Goal: Check status: Check status

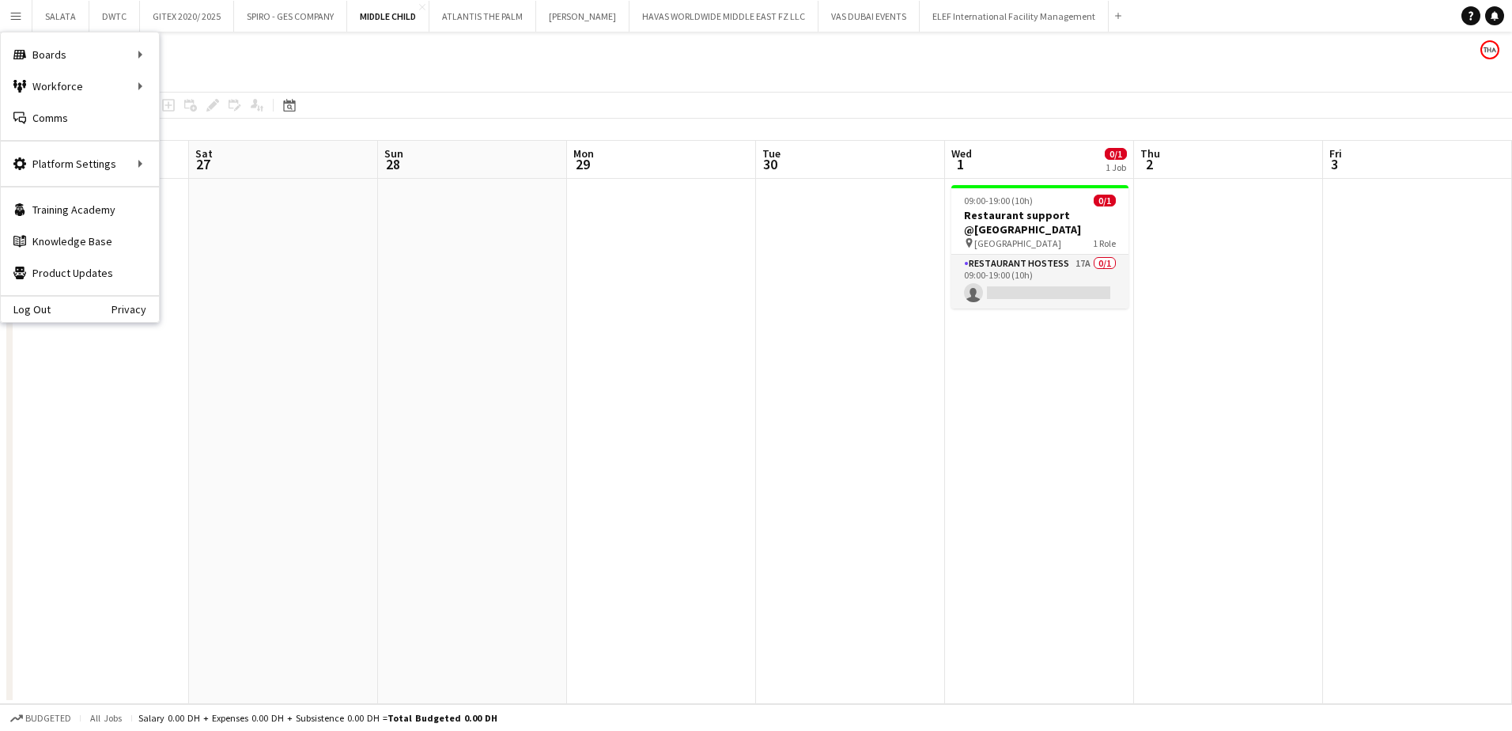
scroll to position [0, 486]
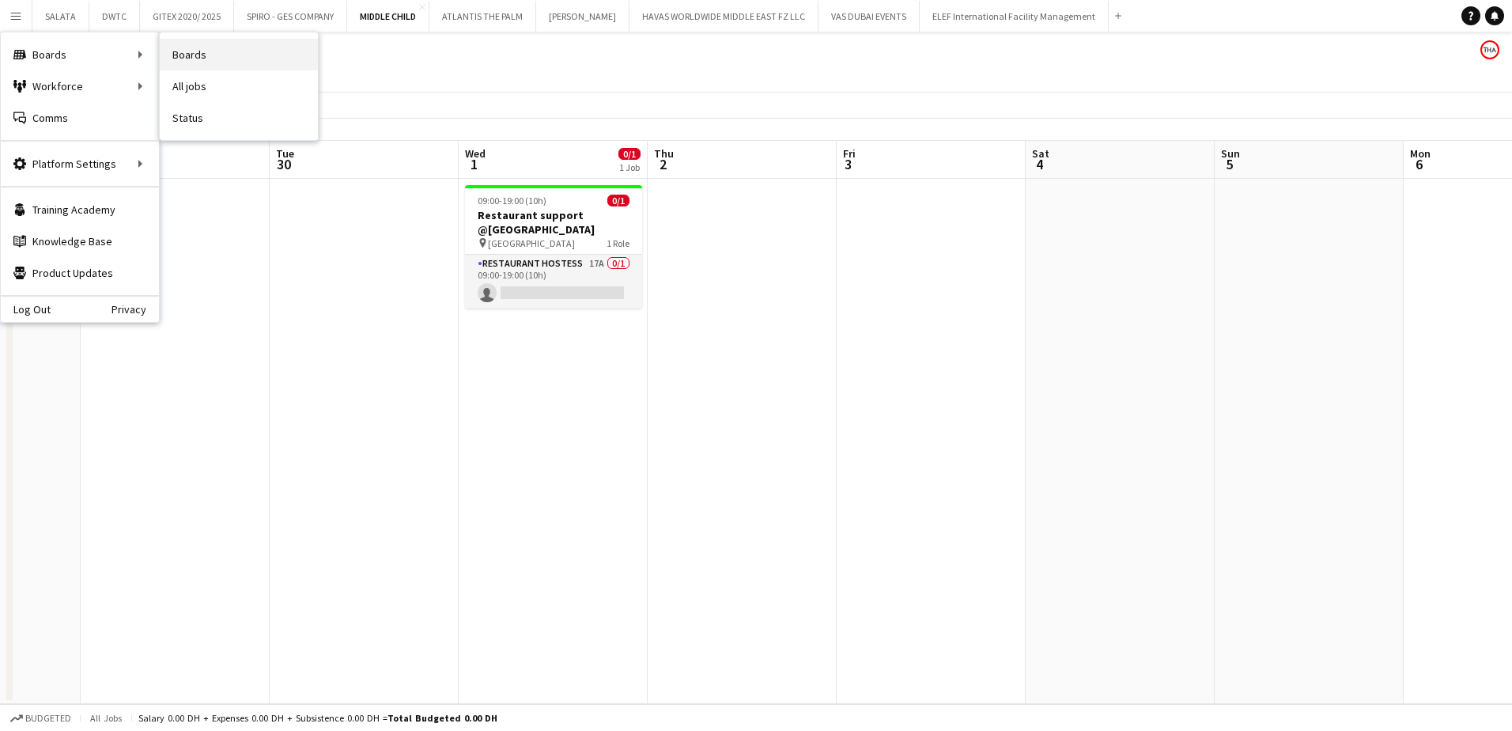
click at [200, 66] on link "Boards" at bounding box center [239, 55] width 158 height 32
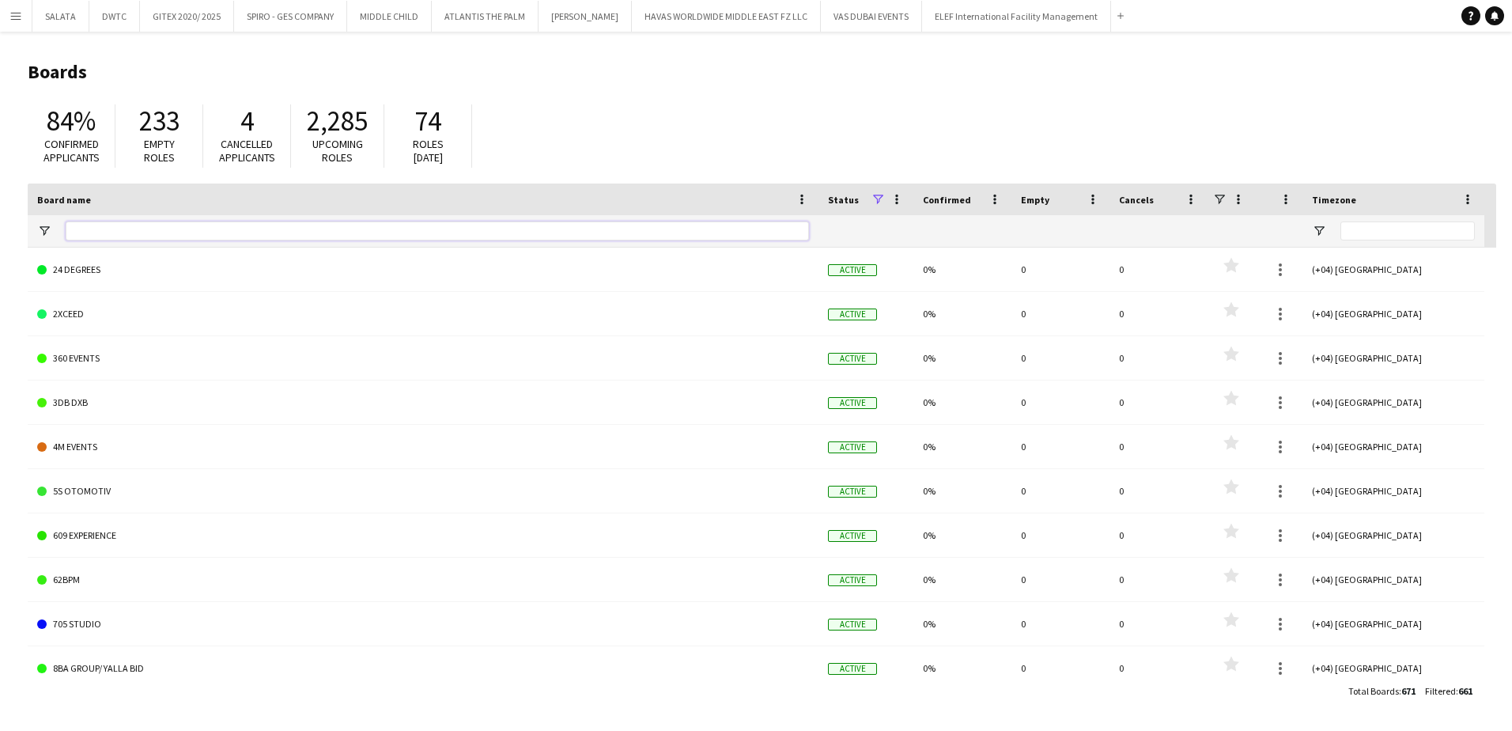
click at [110, 228] on input "Board name Filter Input" at bounding box center [437, 230] width 743 height 19
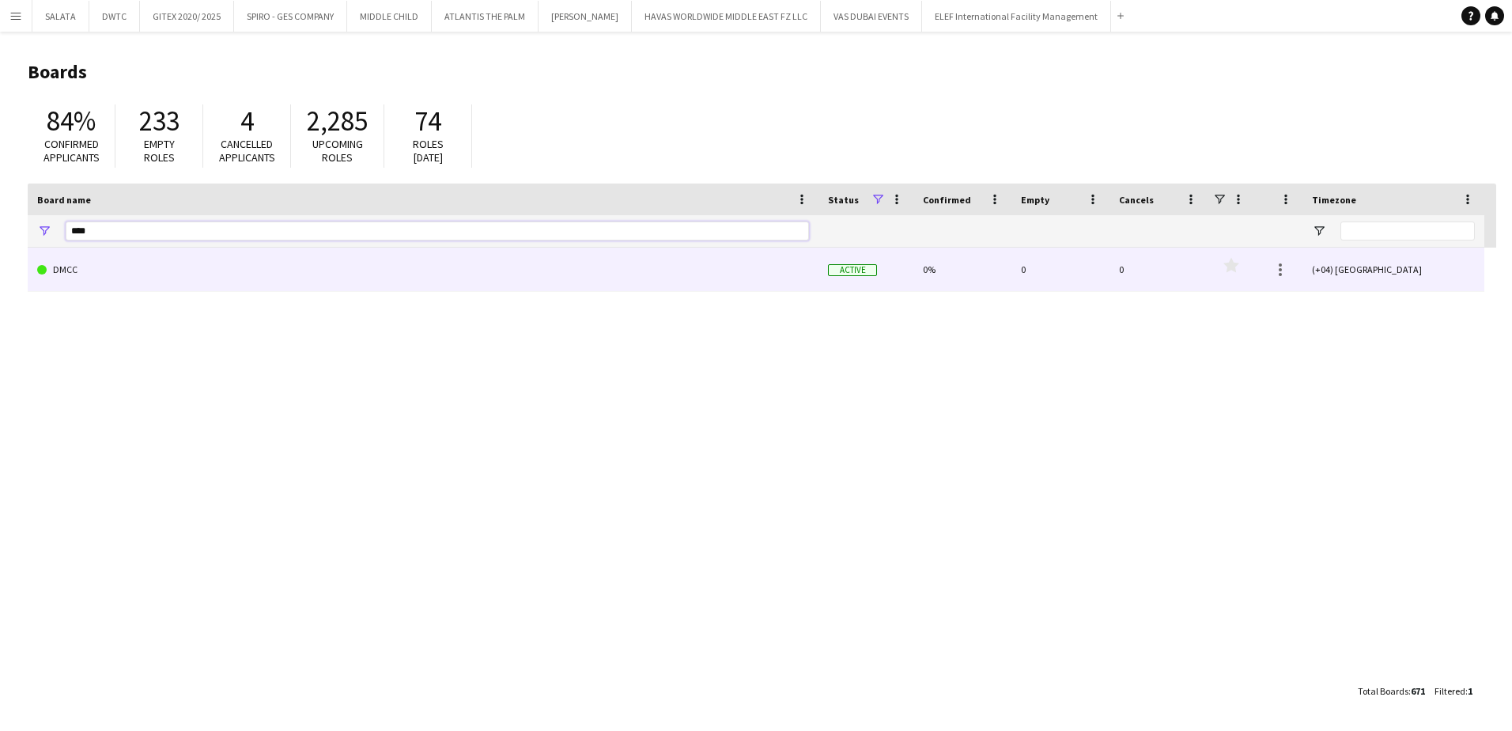
type input "****"
click at [90, 260] on link "DMCC" at bounding box center [423, 269] width 772 height 44
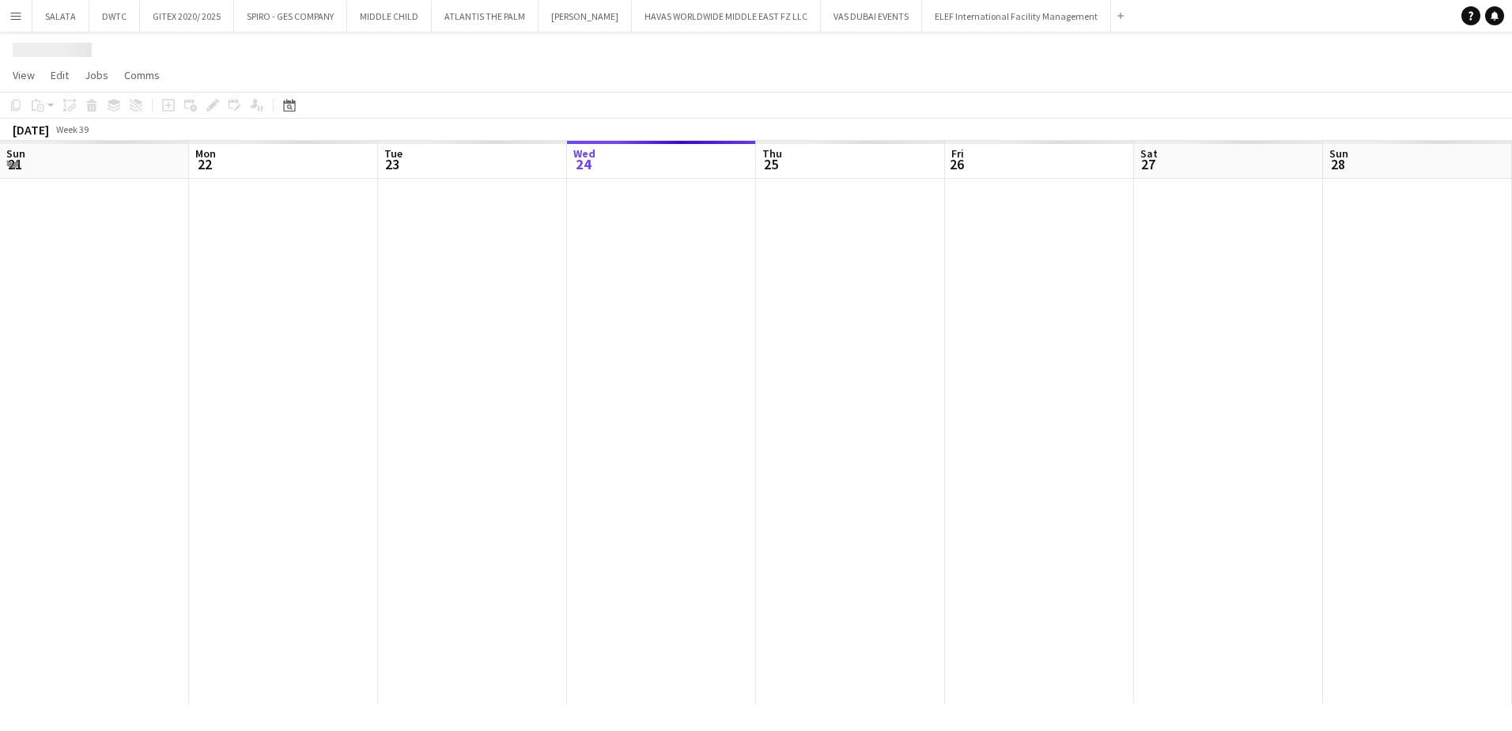
scroll to position [0, 378]
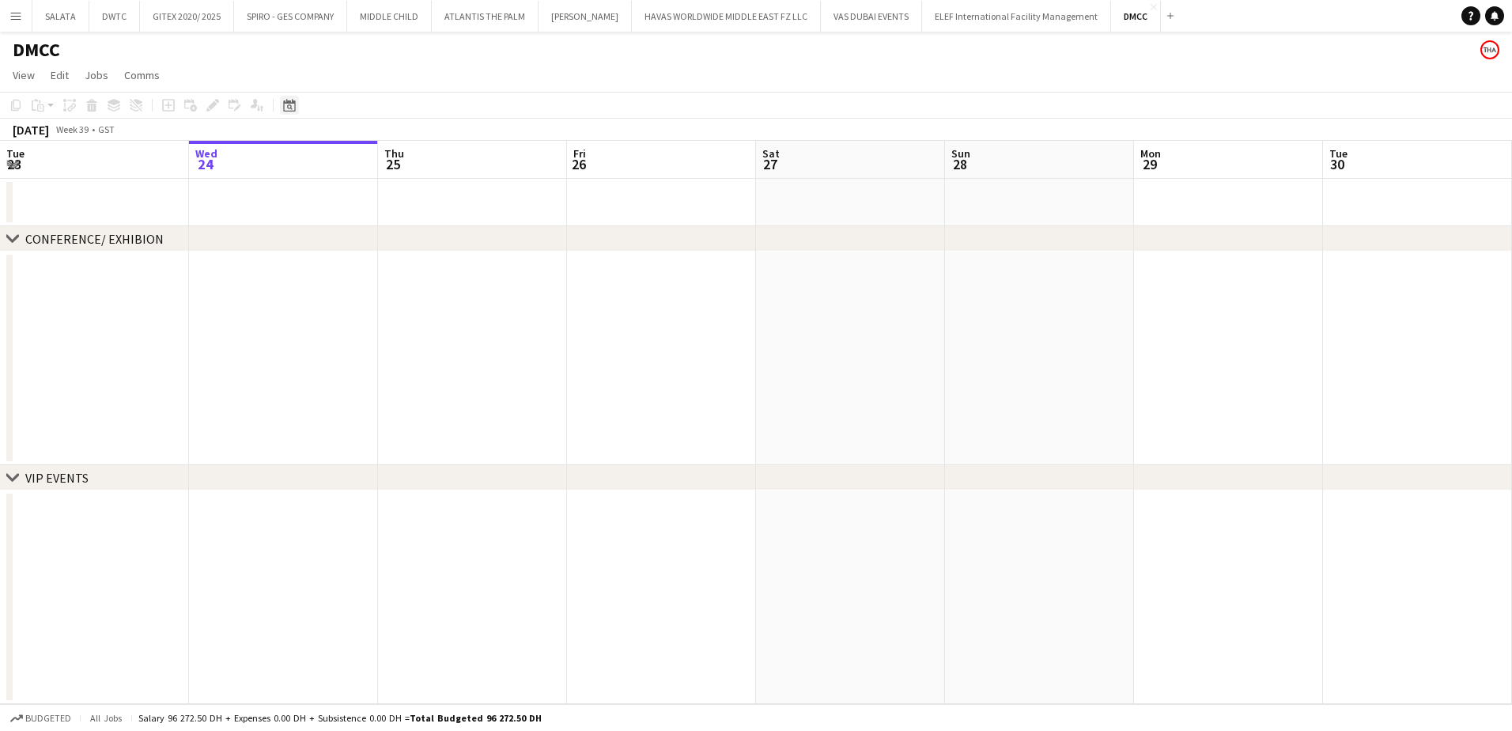
click at [285, 108] on icon "Date picker" at bounding box center [289, 105] width 13 height 13
click at [389, 163] on span "Previous month" at bounding box center [386, 160] width 32 height 32
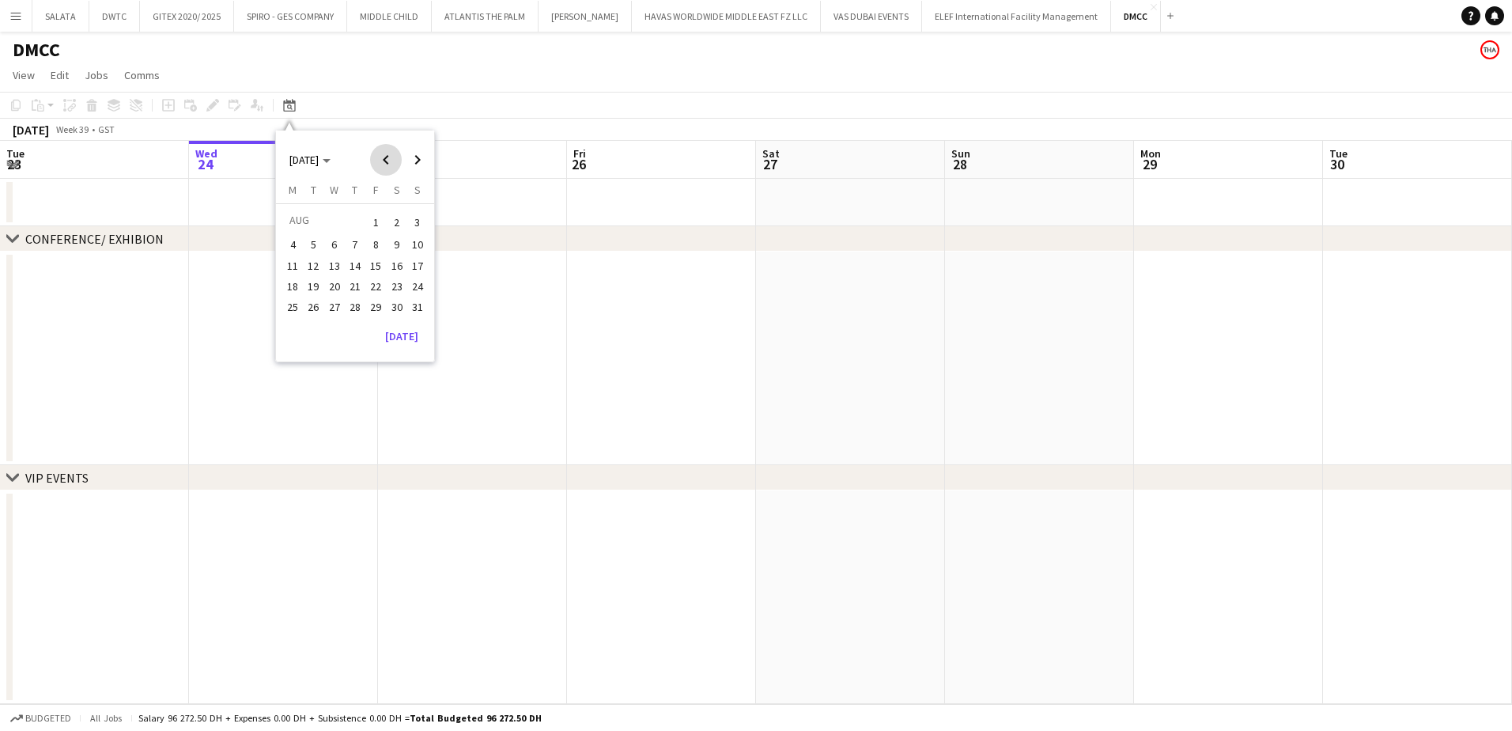
click at [389, 161] on span "Previous month" at bounding box center [386, 160] width 32 height 32
click at [384, 164] on span "Previous month" at bounding box center [386, 160] width 32 height 32
click at [353, 216] on span "1" at bounding box center [354, 222] width 19 height 22
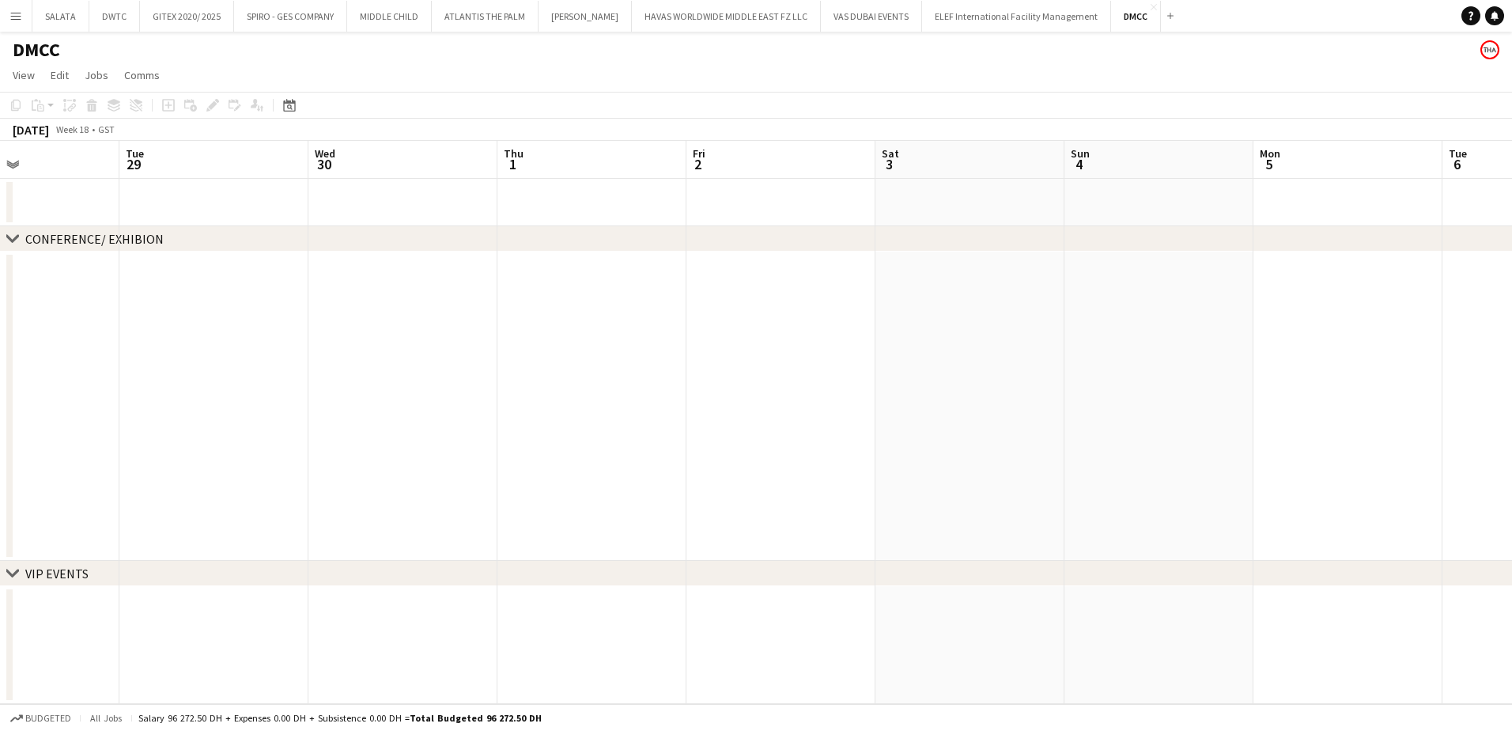
drag, startPoint x: 1135, startPoint y: 407, endPoint x: 845, endPoint y: 416, distance: 290.3
click at [668, 406] on app-calendar-viewport "Sat 26 Sun 27 Mon 28 Tue 29 Wed 30 Thu 1 Fri 2 Sat 3 Sun 4 Mon 5 Tue 6 Wed 7 3/…" at bounding box center [756, 422] width 1512 height 563
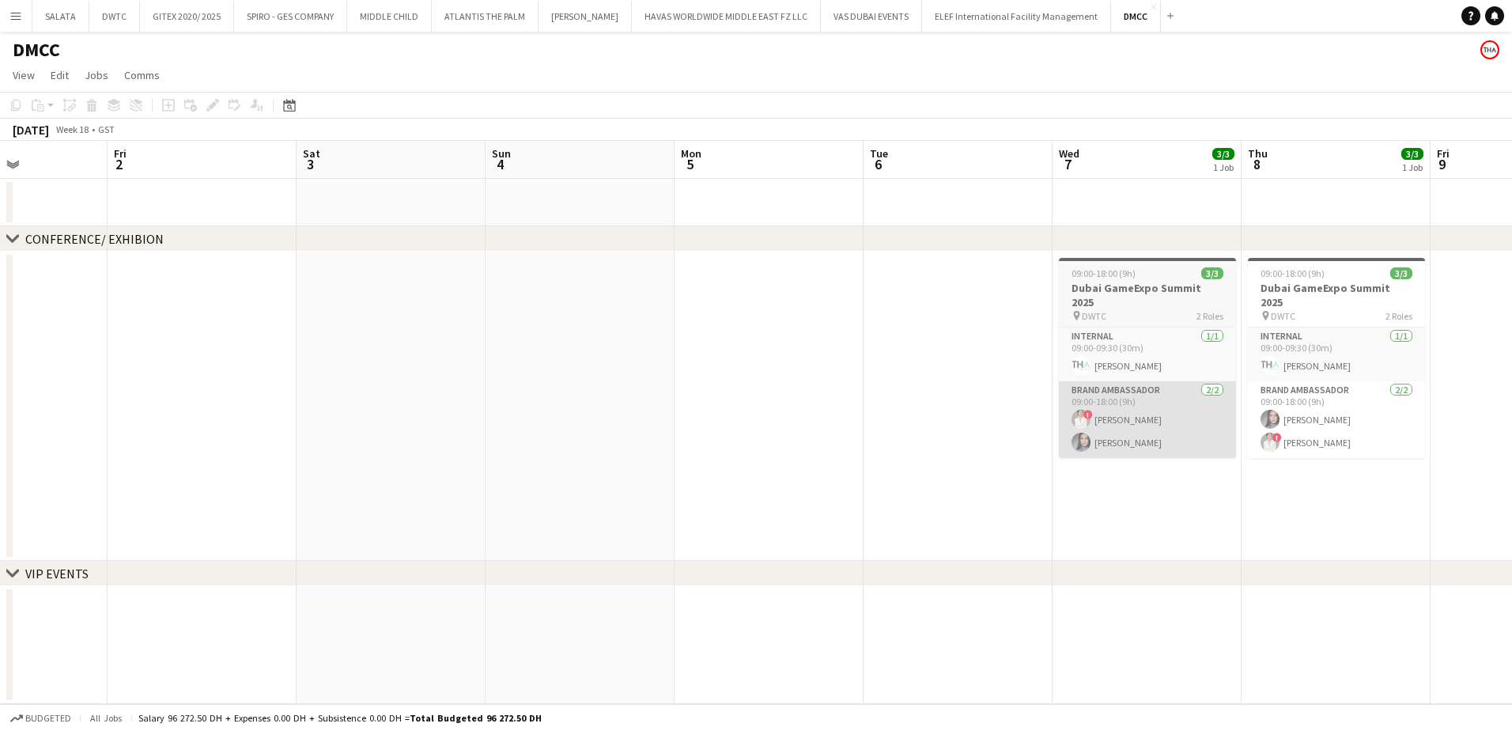
drag, startPoint x: 1139, startPoint y: 403, endPoint x: 1076, endPoint y: 409, distance: 63.5
click at [1078, 403] on app-calendar-viewport "Tue 29 Wed 30 Thu 1 Fri 2 Sat 3 Sun 4 Mon 5 Tue 6 Wed 7 3/3 1 Job Thu 8 3/3 1 J…" at bounding box center [756, 422] width 1512 height 563
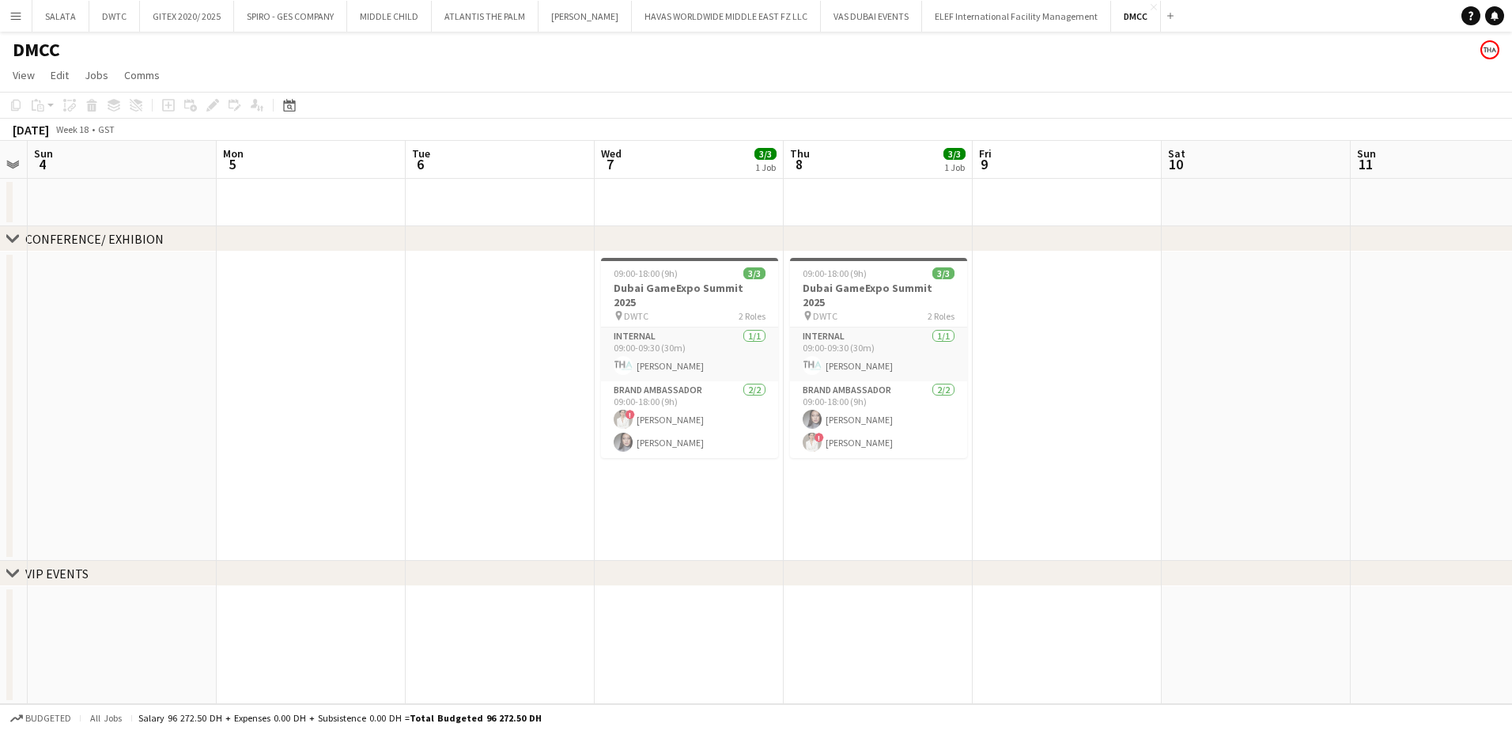
drag, startPoint x: 1074, startPoint y: 468, endPoint x: 771, endPoint y: 470, distance: 303.6
click at [771, 470] on app-calendar-viewport "Thu 1 Fri 2 Sat 3 Sun 4 Mon 5 Tue 6 Wed 7 3/3 1 Job Thu 8 3/3 1 Job Fri 9 Sat 1…" at bounding box center [756, 422] width 1512 height 563
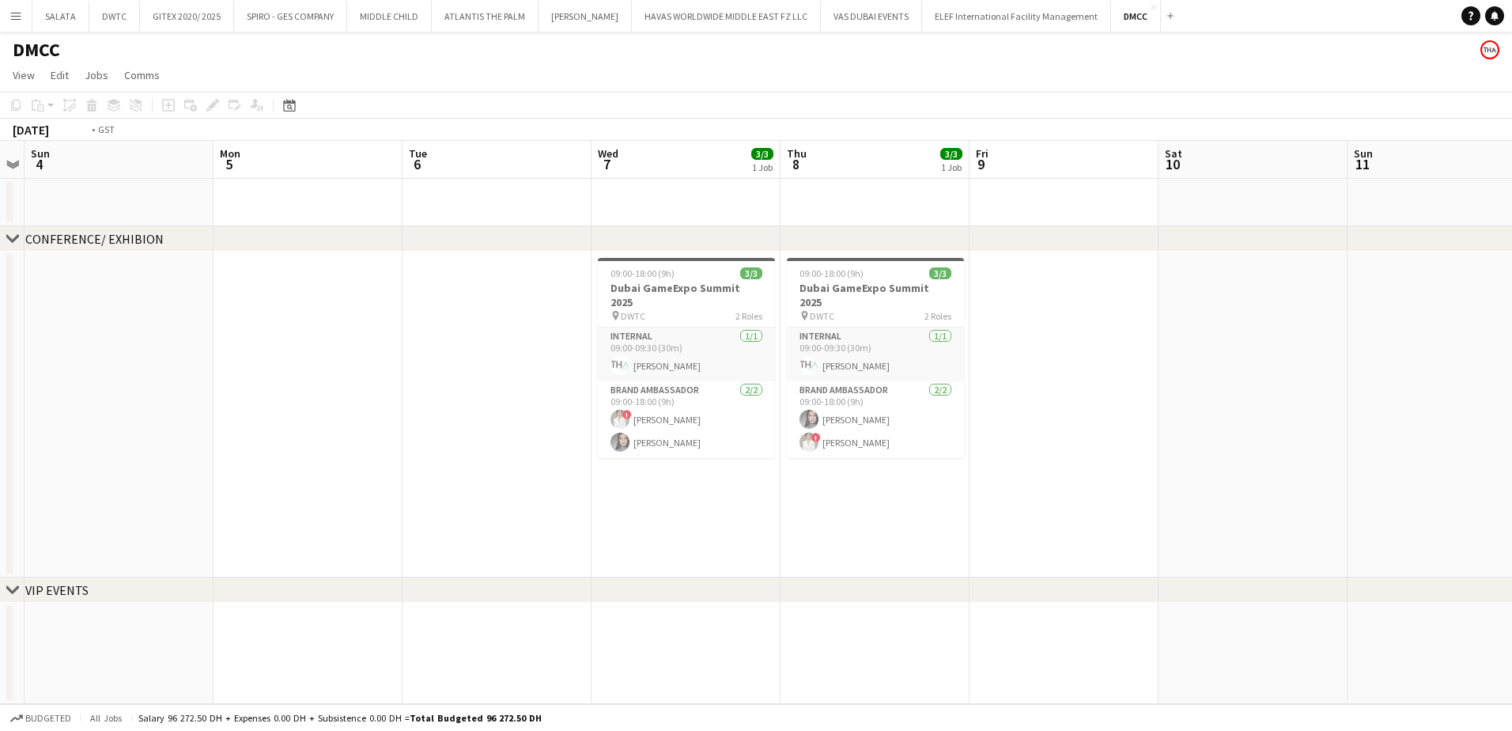
drag, startPoint x: 1083, startPoint y: 467, endPoint x: 716, endPoint y: 466, distance: 367.6
click at [702, 466] on app-calendar-viewport "Thu 1 Fri 2 Sat 3 Sun 4 Mon 5 Tue 6 Wed 7 3/3 1 Job Thu 8 3/3 1 Job Fri 9 Sat 1…" at bounding box center [756, 422] width 1512 height 563
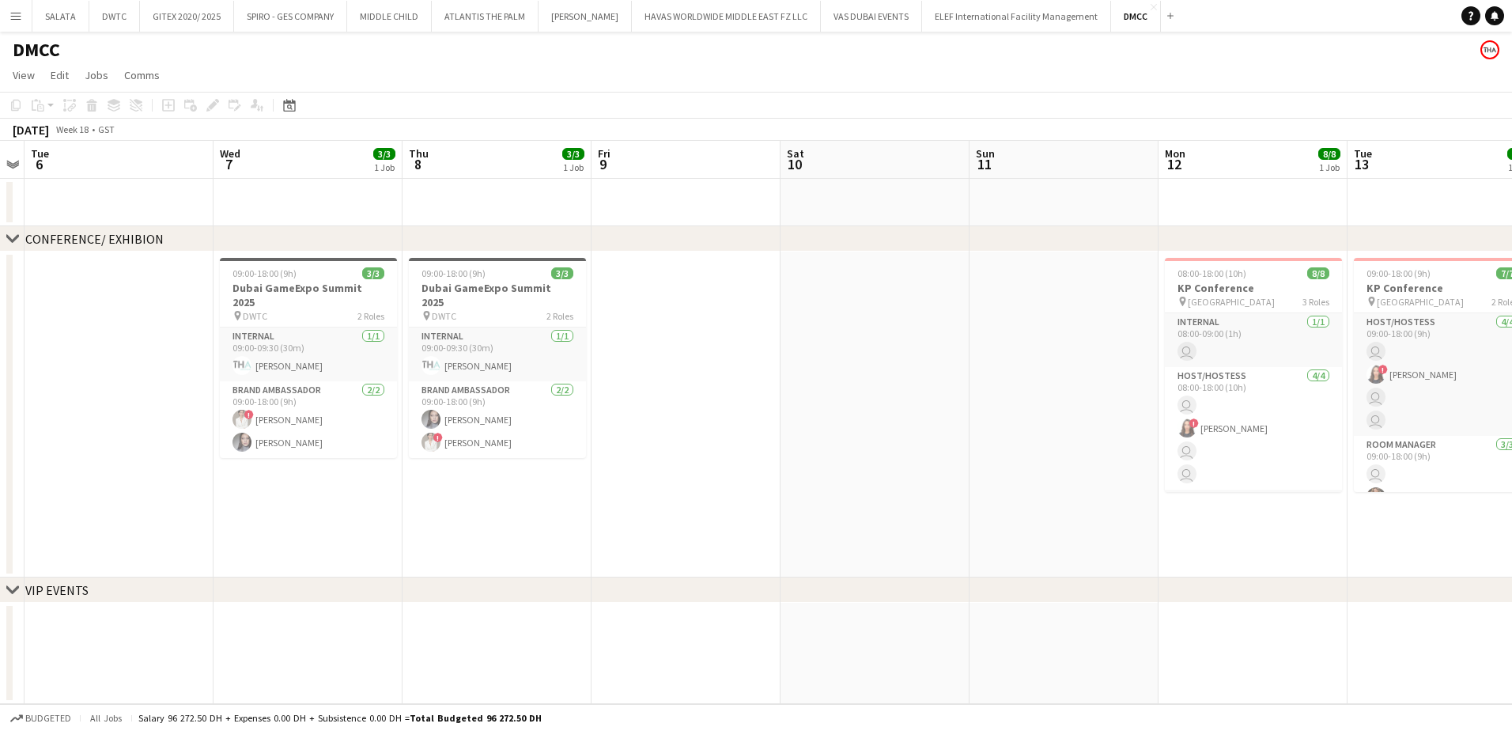
drag, startPoint x: 1221, startPoint y: 463, endPoint x: 1002, endPoint y: 451, distance: 218.5
click at [1002, 451] on app-calendar-viewport "Sat 3 Sun 4 Mon 5 Tue 6 Wed 7 3/3 1 Job Thu 8 3/3 1 Job Fri 9 Sat 10 Sun 11 Mon…" at bounding box center [756, 422] width 1512 height 563
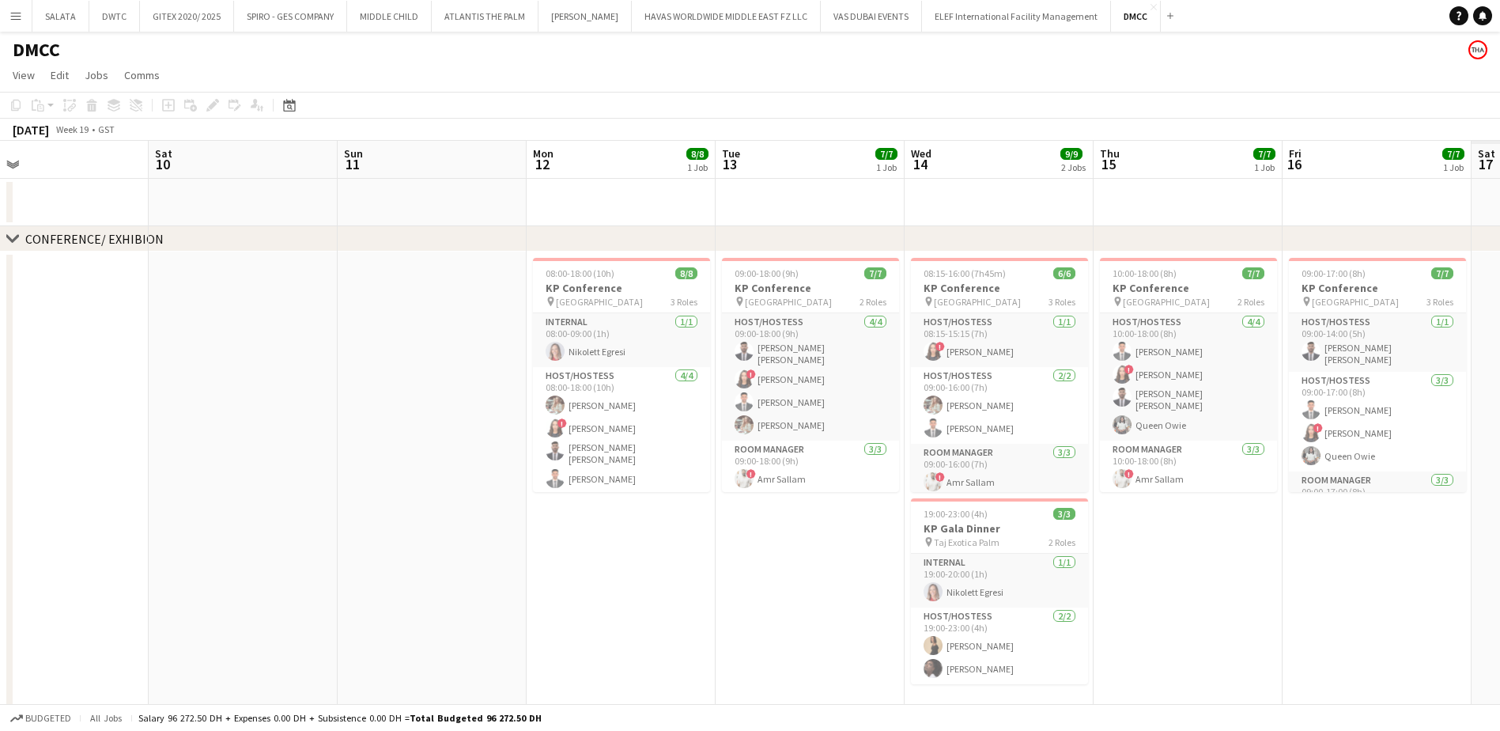
scroll to position [0, 619]
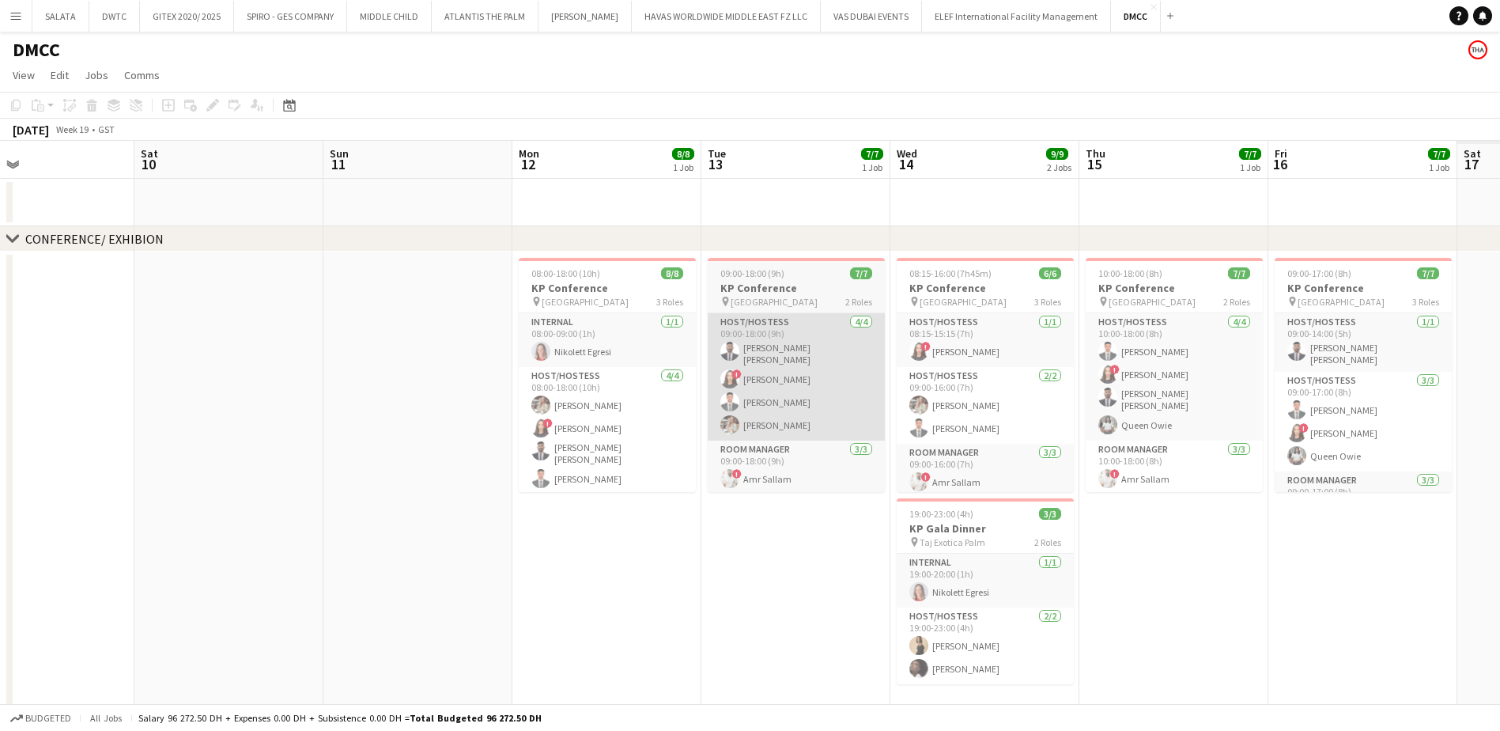
drag, startPoint x: 1048, startPoint y: 577, endPoint x: 826, endPoint y: 399, distance: 284.6
click at [720, 566] on app-calendar-viewport "Tue 6 Wed 7 3/3 1 Job Thu 8 3/3 1 Job Fri 9 Sat 10 Sun 11 Mon 12 8/8 1 Job Tue …" at bounding box center [750, 465] width 1500 height 649
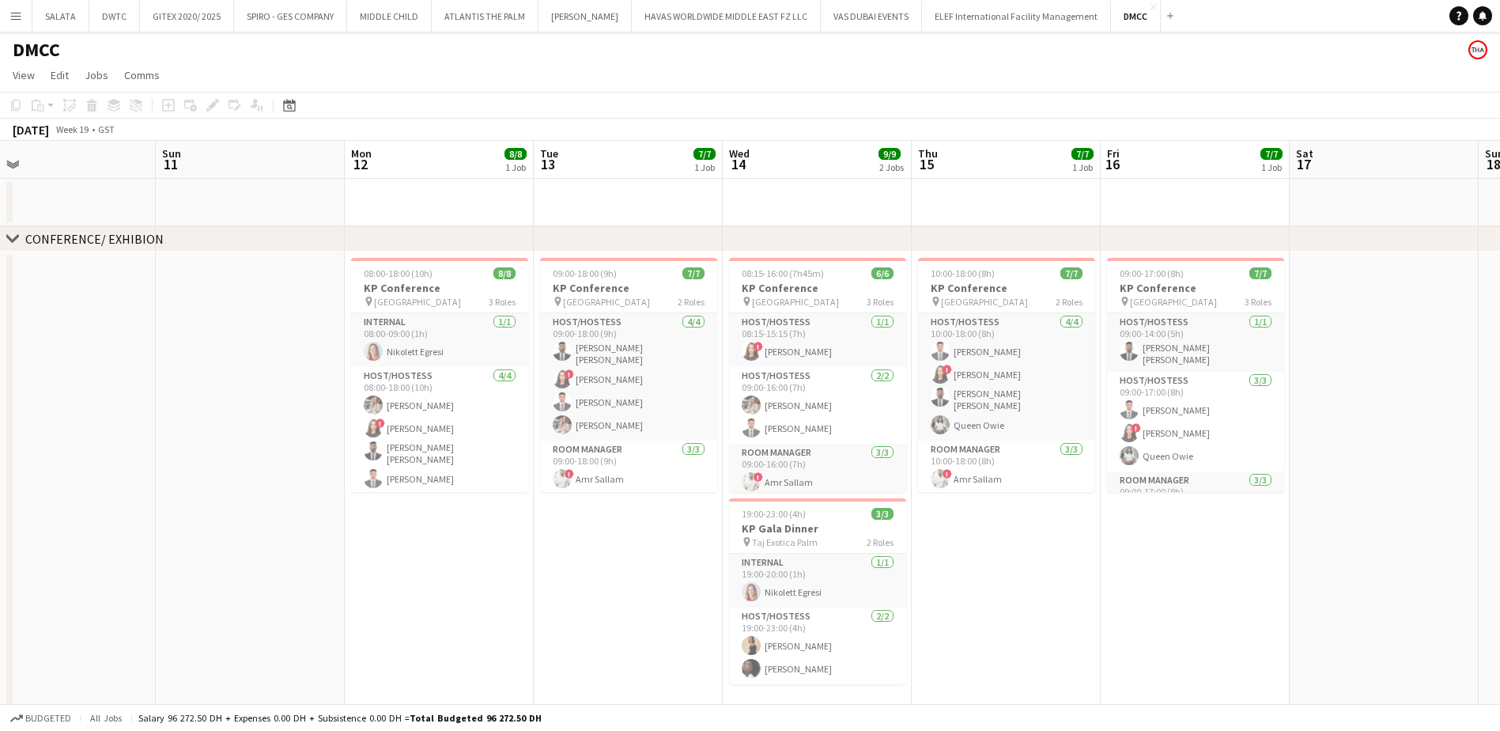
scroll to position [0, 574]
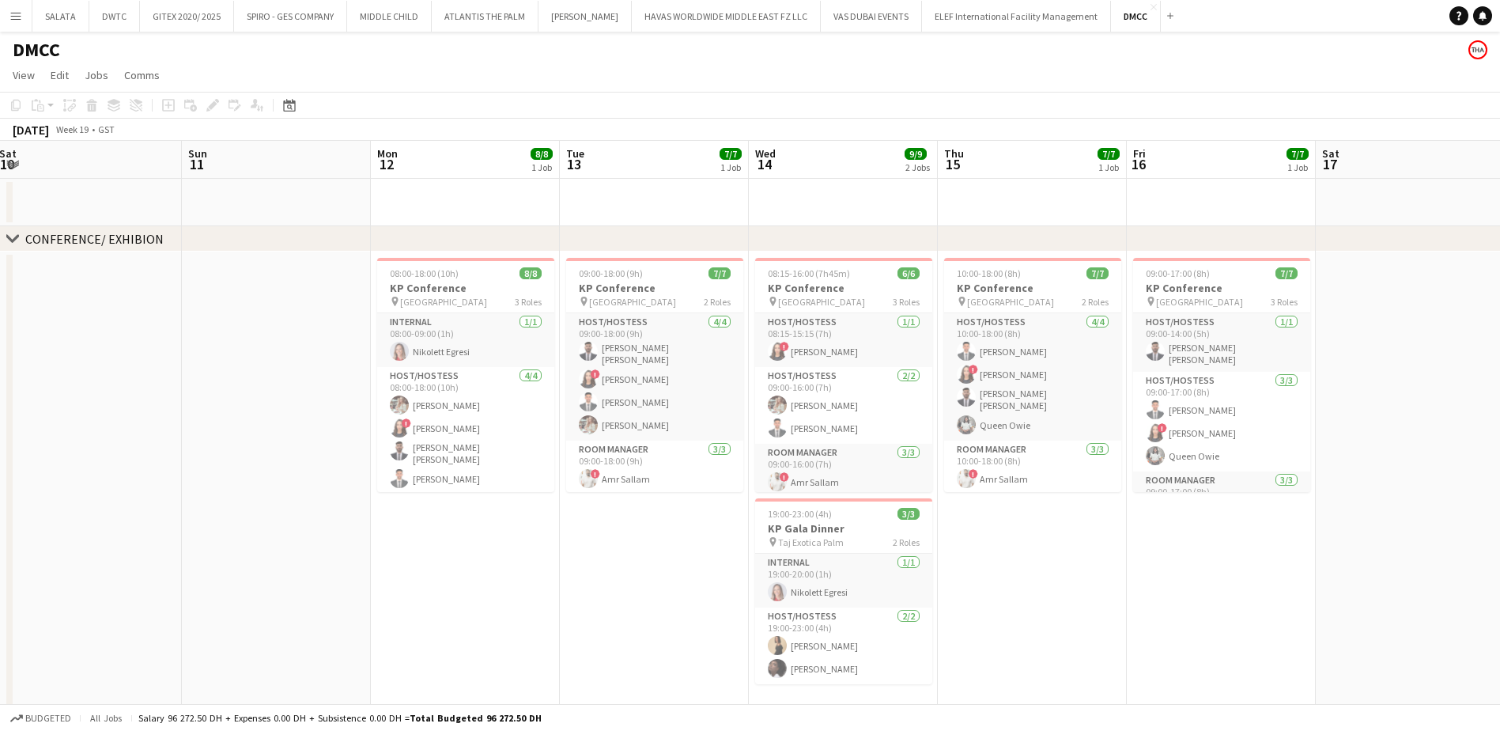
drag, startPoint x: 1283, startPoint y: 564, endPoint x: 1169, endPoint y: 560, distance: 113.9
click at [1169, 560] on app-calendar-viewport "Wed 7 3/3 1 Job Thu 8 3/3 1 Job Fri 9 Sat 10 Sun 11 Mon 12 8/8 1 Job Tue 13 7/7…" at bounding box center [750, 465] width 1500 height 649
click at [292, 111] on icon at bounding box center [289, 105] width 12 height 13
click at [330, 162] on span "[DATE]" at bounding box center [309, 160] width 41 height 14
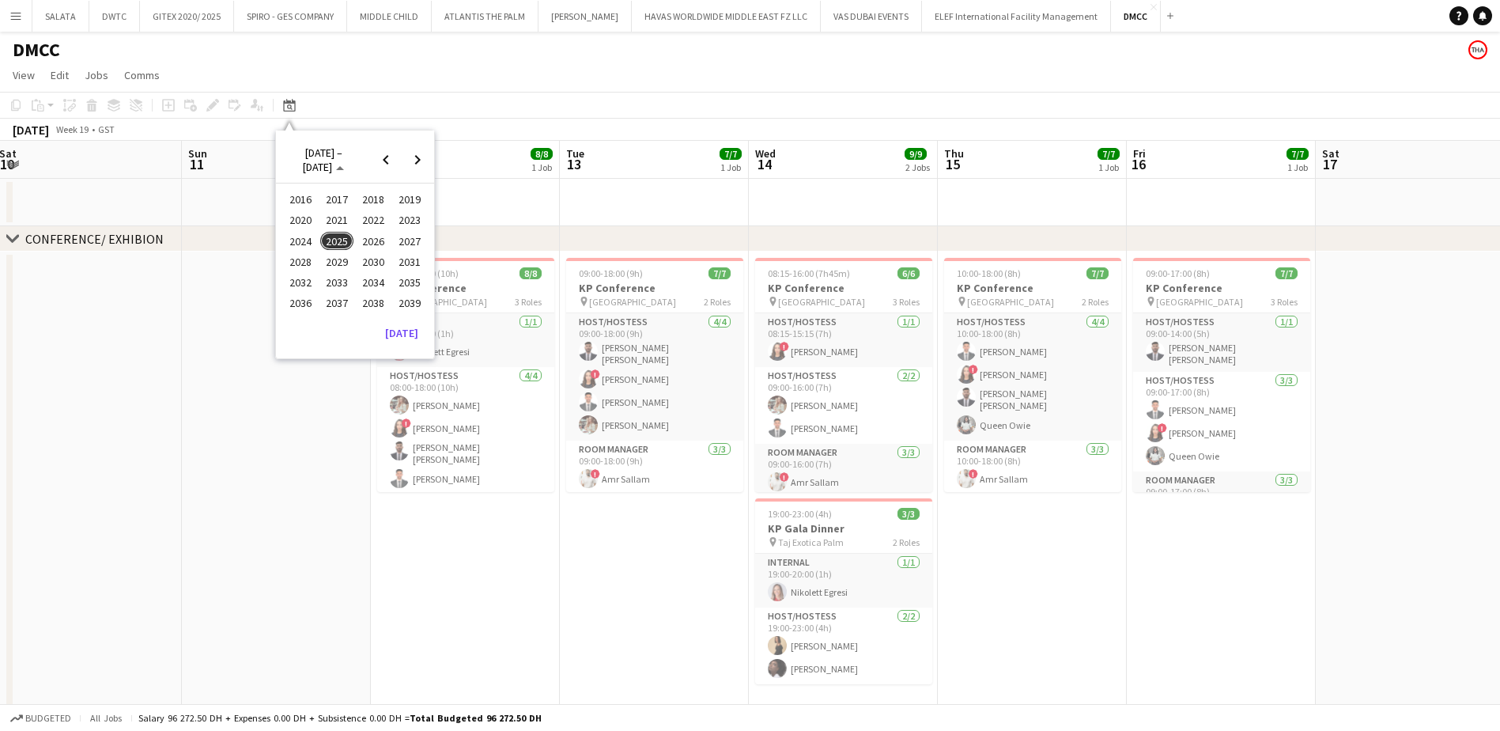
click at [303, 232] on span "2024" at bounding box center [300, 241] width 32 height 19
click at [376, 260] on span "NOV" at bounding box center [373, 261] width 32 height 19
click at [370, 221] on span "1" at bounding box center [375, 222] width 19 height 22
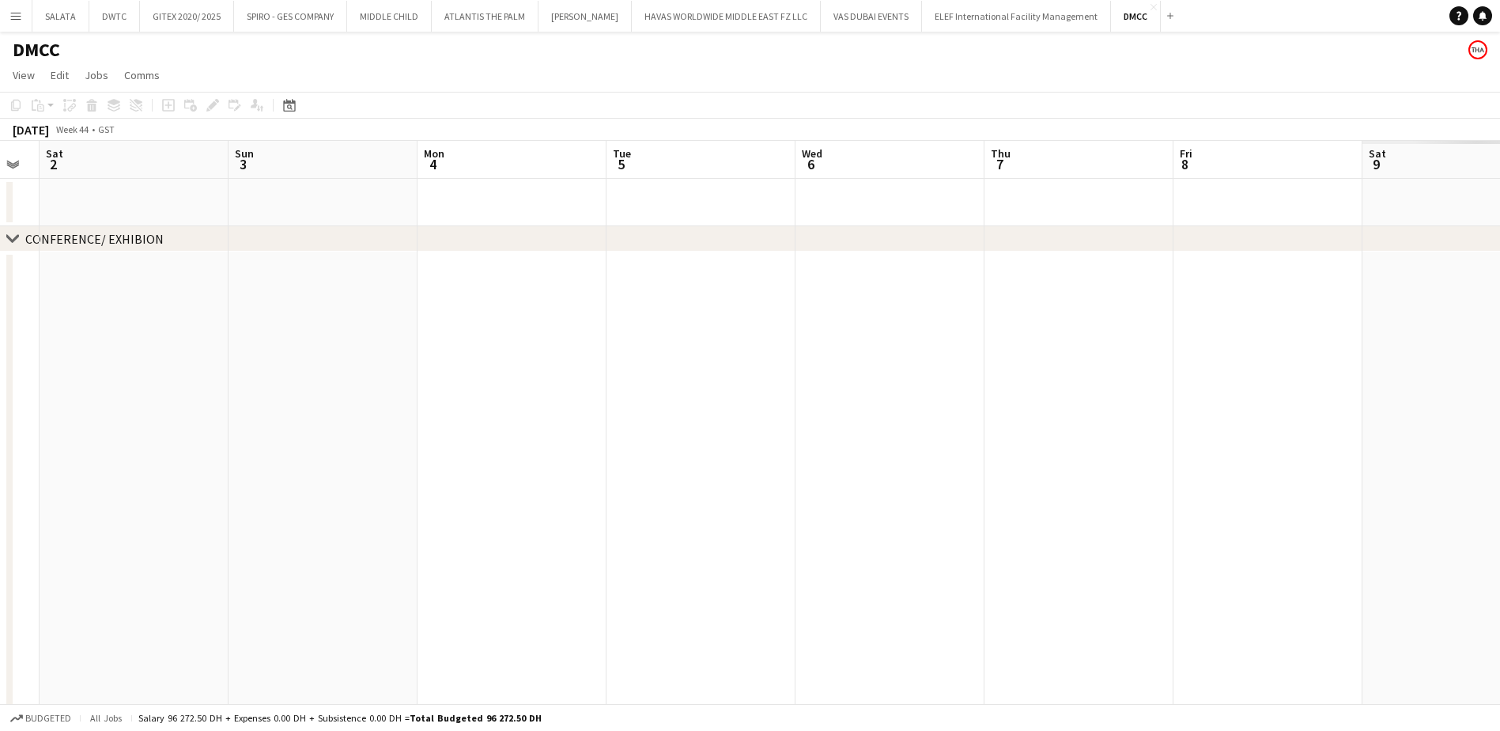
drag, startPoint x: 526, startPoint y: 497, endPoint x: 464, endPoint y: 495, distance: 61.7
click at [463, 497] on app-calendar-viewport "Wed 30 Thu 31 Fri 1 Sat 2 Sun 3 Mon 4 Tue 5 Wed 6 Thu 7 Fri 8 Sat 9 Sun 10 Mon …" at bounding box center [750, 465] width 1500 height 649
click at [507, 482] on app-calendar-viewport "Thu 31 Fri 1 Sat 2 Sun 3 Mon 4 Tue 5 Wed 6 Thu 7 Fri 8 Sat 9 Sun 10 Mon 11 5/5 …" at bounding box center [750, 465] width 1500 height 649
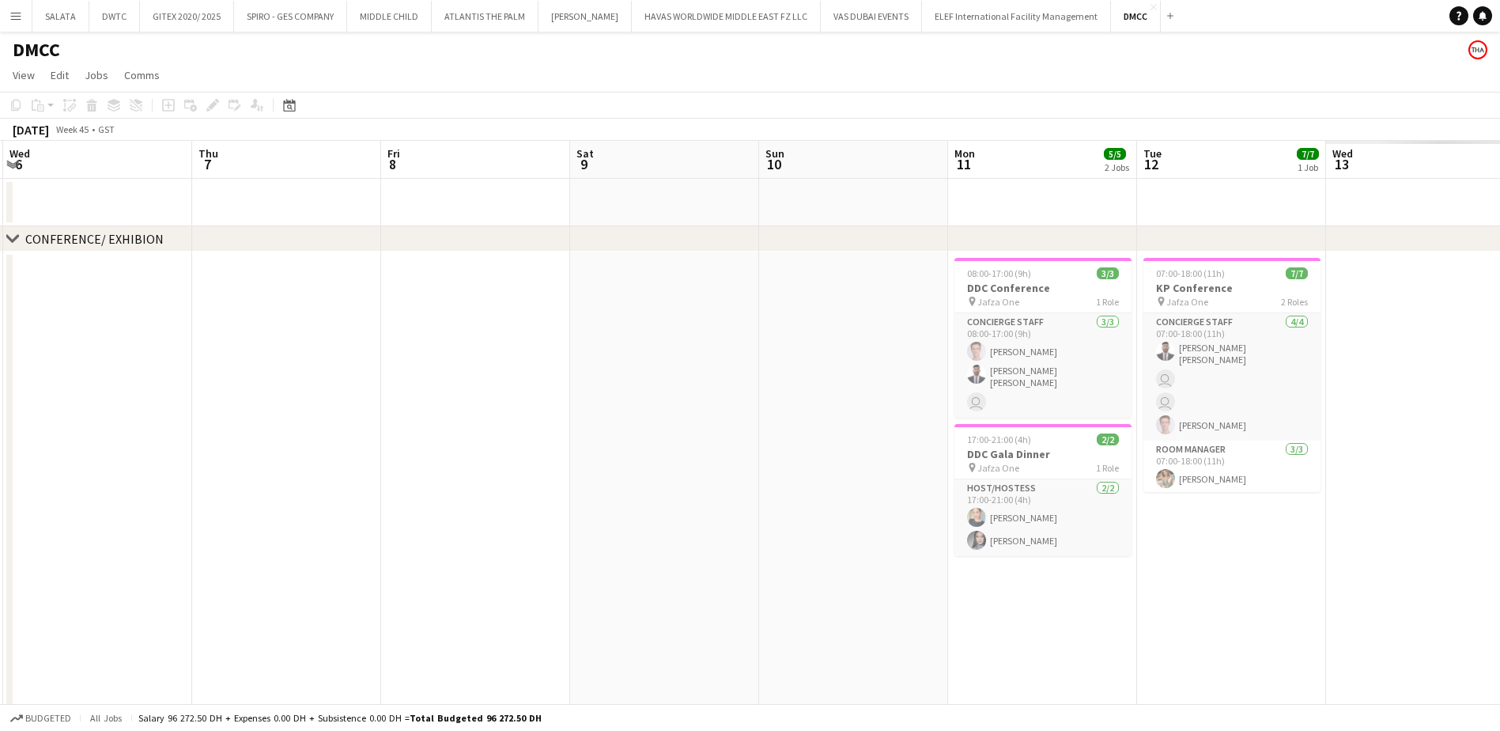
drag, startPoint x: 741, startPoint y: 496, endPoint x: 672, endPoint y: 496, distance: 68.8
click at [672, 496] on app-calendar-viewport "Sun 3 Mon 4 Tue 5 Wed 6 Thu 7 Fri 8 Sat 9 Sun 10 Mon 11 5/5 2 Jobs Tue 12 7/7 1…" at bounding box center [750, 465] width 1500 height 649
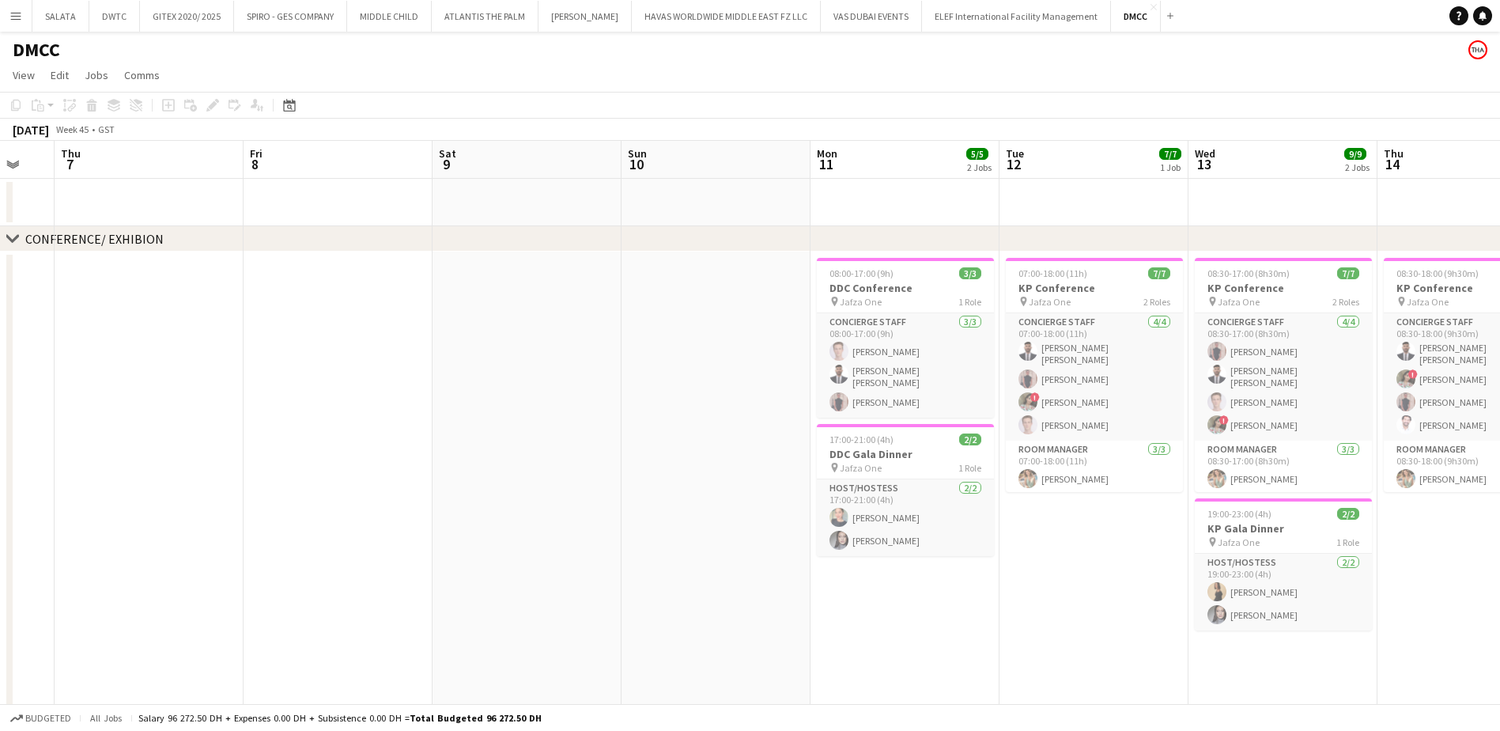
scroll to position [0, 562]
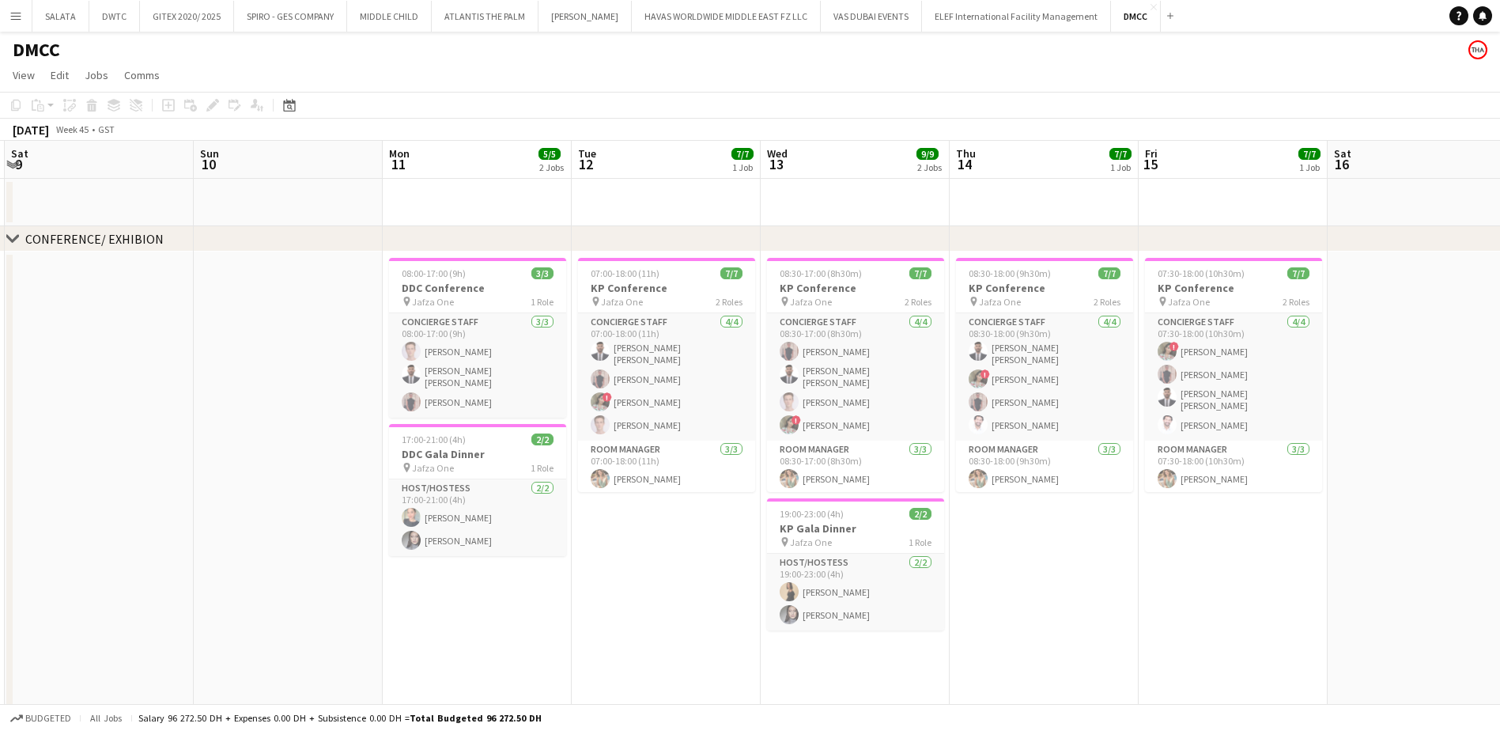
drag, startPoint x: 992, startPoint y: 597, endPoint x: 564, endPoint y: 597, distance: 427.7
click at [564, 597] on app-calendar-viewport "Wed 6 Thu 7 Fri 8 Sat 9 Sun 10 Mon 11 5/5 2 Jobs Tue 12 7/7 1 Job Wed 13 9/9 2 …" at bounding box center [750, 465] width 1500 height 649
click at [290, 108] on icon at bounding box center [290, 107] width 6 height 6
click at [749, 94] on app-toolbar "Copy Paste Paste Ctrl+V Paste with crew Ctrl+Shift+V Paste linked Job [GEOGRAPH…" at bounding box center [750, 105] width 1500 height 27
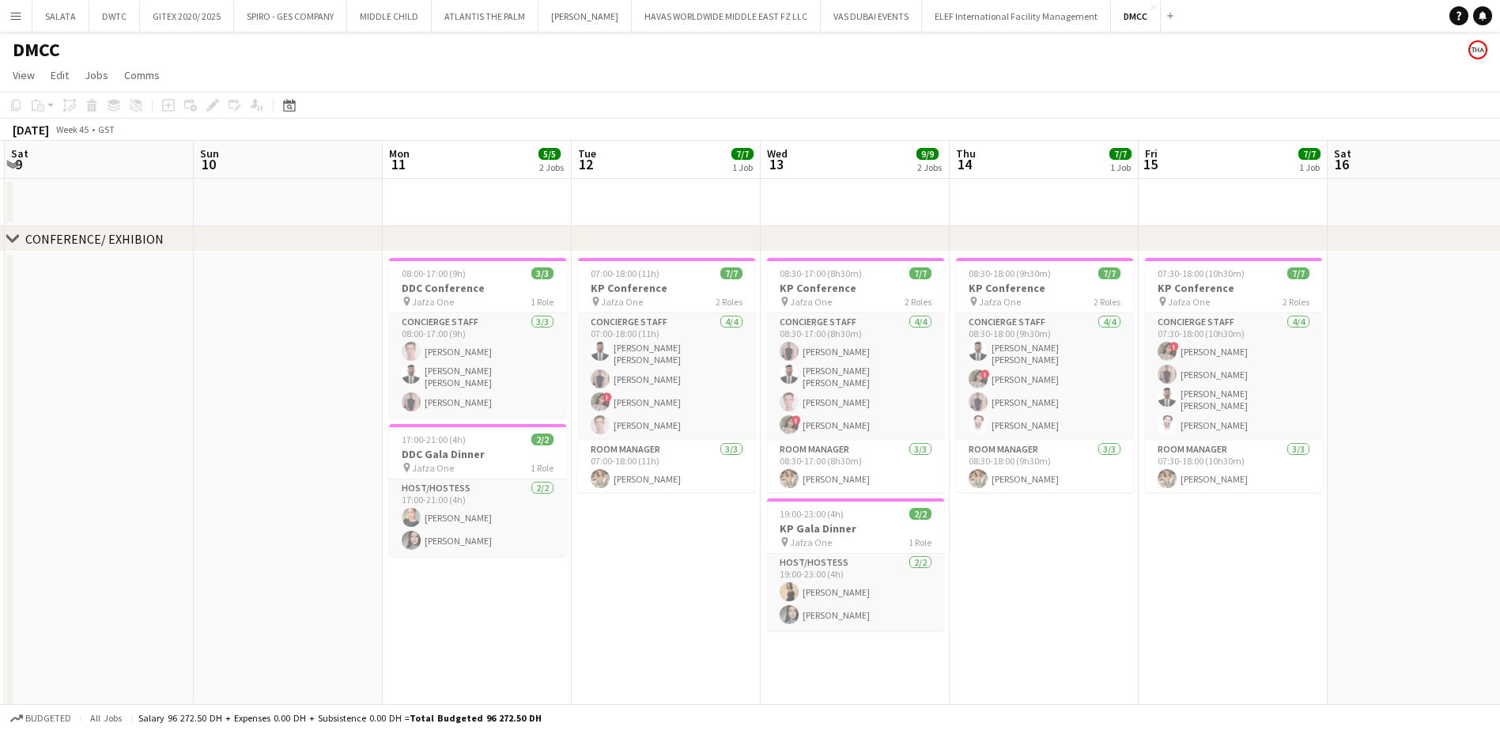
click at [307, 98] on app-toolbar "Copy Paste Paste Ctrl+V Paste with crew Ctrl+Shift+V Paste linked Job [GEOGRAPH…" at bounding box center [750, 105] width 1500 height 27
click at [300, 100] on div "Date picker [DATE] [DATE] [DATE] M [DATE] T [DATE] W [DATE] T [DATE] F [DATE] S…" at bounding box center [284, 105] width 36 height 19
click at [294, 106] on div "Date picker" at bounding box center [289, 105] width 19 height 19
click at [330, 160] on polygon "Choose month and year" at bounding box center [327, 161] width 8 height 4
click at [340, 243] on span "2025" at bounding box center [336, 241] width 32 height 19
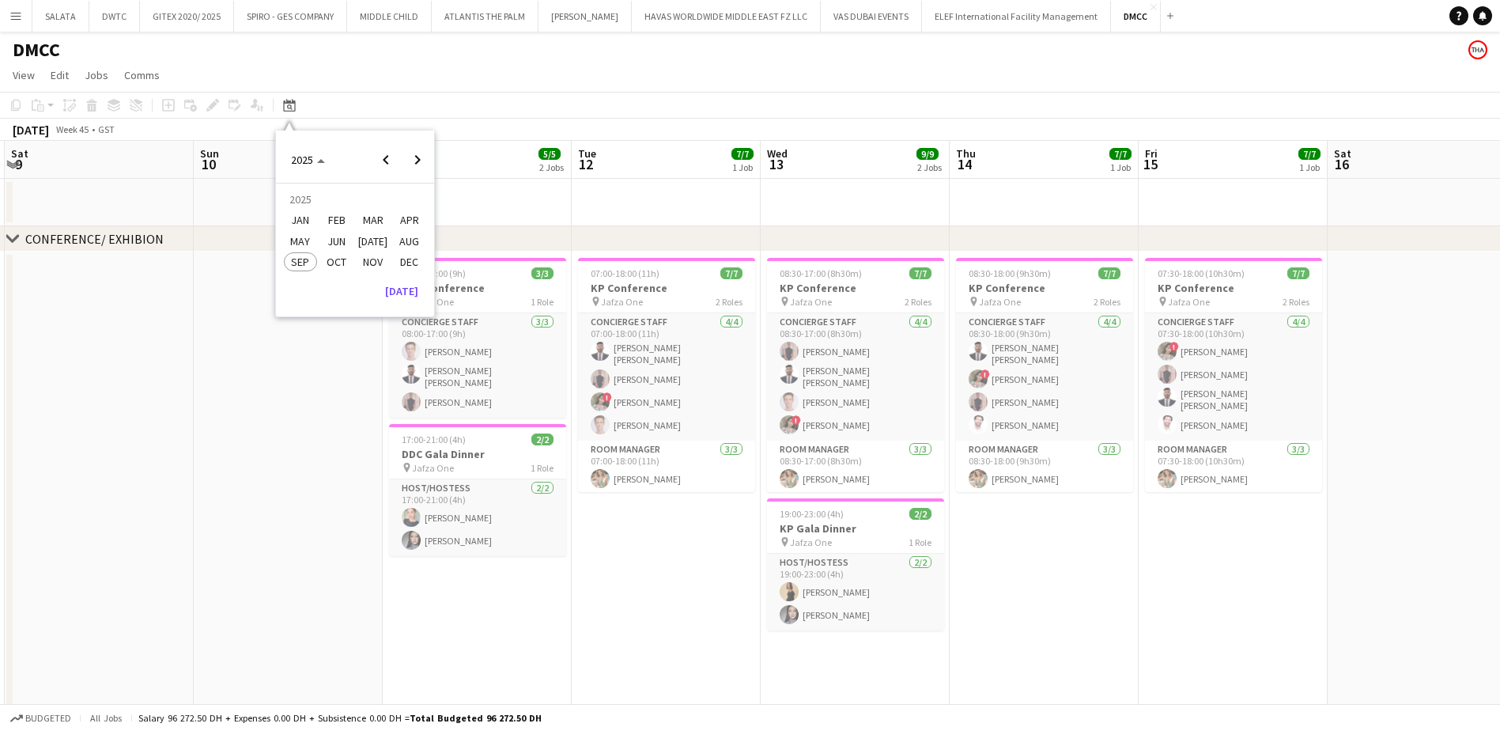
click at [291, 241] on span "MAY" at bounding box center [300, 241] width 32 height 19
click at [353, 223] on span "1" at bounding box center [354, 222] width 19 height 22
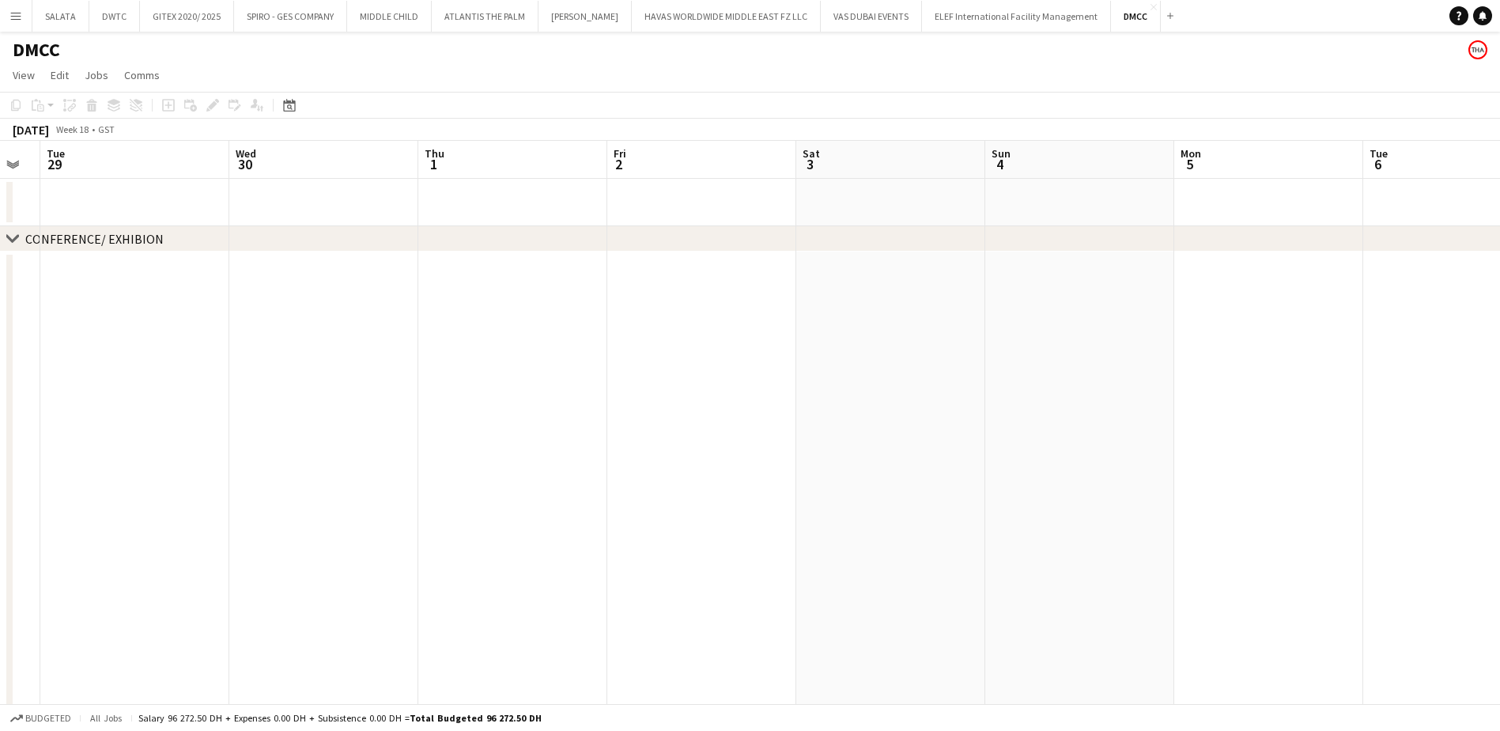
drag, startPoint x: 1276, startPoint y: 515, endPoint x: 1325, endPoint y: 523, distance: 49.5
click at [702, 523] on app-calendar-viewport "Sat 26 Sun 27 Mon 28 Tue 29 Wed 30 Thu 1 Fri 2 Sat 3 Sun 4 Mon 5 Tue 6 Wed 7 3/…" at bounding box center [750, 465] width 1500 height 649
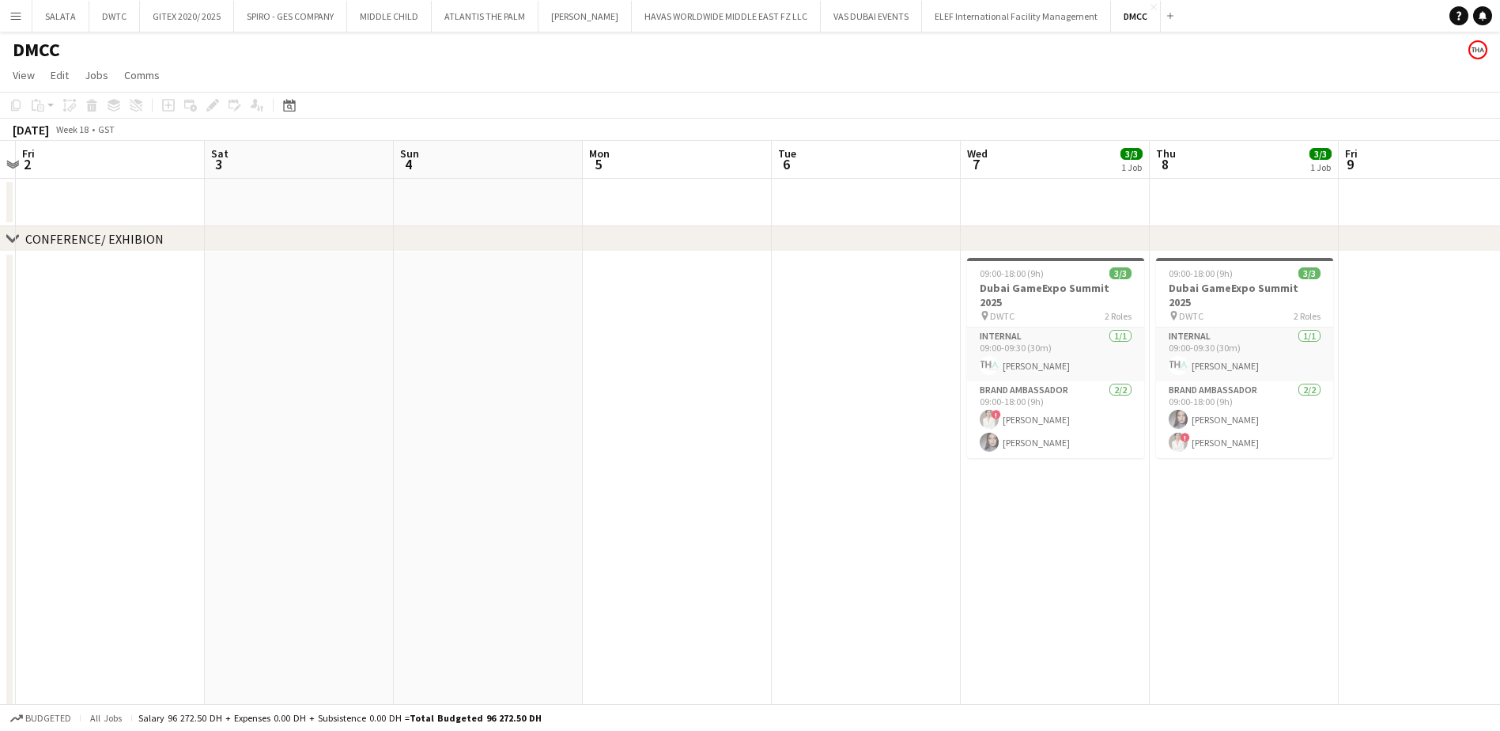
click at [791, 506] on app-calendar-viewport "Tue 29 Wed 30 Thu 1 Fri 2 Sat 3 Sun 4 Mon 5 Tue 6 Wed 7 3/3 1 Job Thu 8 3/3 1 J…" at bounding box center [750, 465] width 1500 height 649
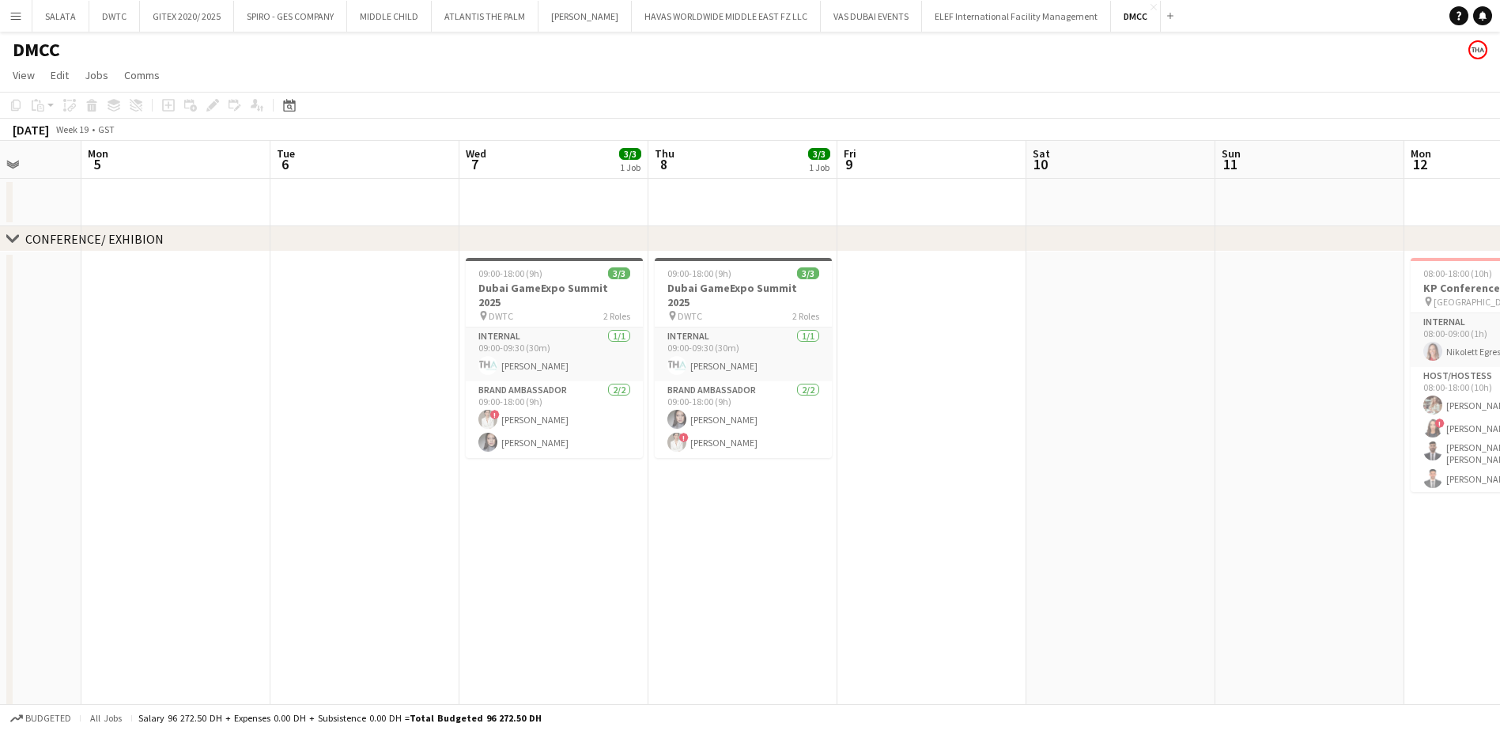
drag, startPoint x: 1147, startPoint y: 481, endPoint x: 752, endPoint y: 486, distance: 395.3
click at [734, 487] on app-calendar-viewport "Fri 2 Sat 3 Sun 4 Mon 5 Tue 6 Wed 7 3/3 1 Job Thu 8 3/3 1 Job Fri 9 Sat 10 Sun …" at bounding box center [750, 465] width 1500 height 649
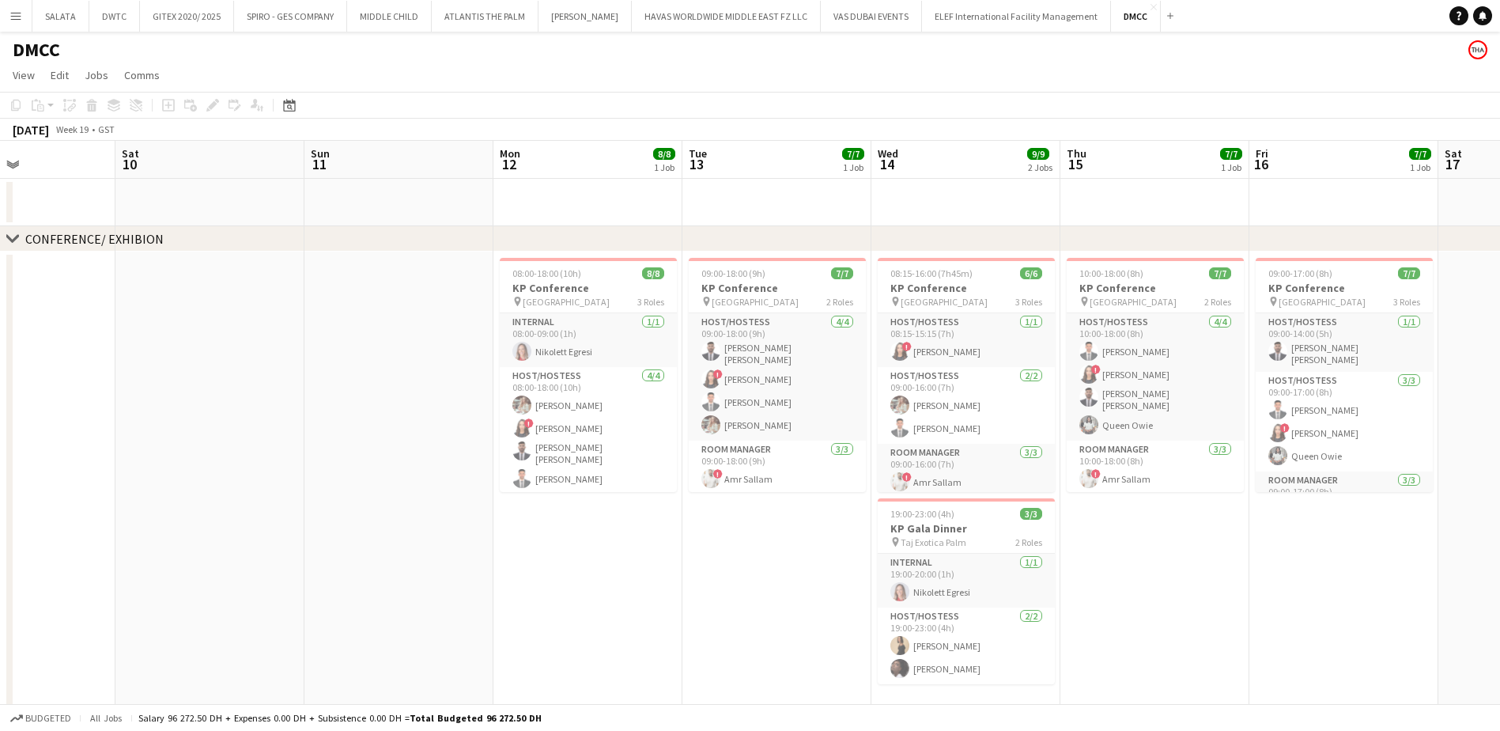
drag, startPoint x: 552, startPoint y: 478, endPoint x: 489, endPoint y: 483, distance: 62.7
click at [489, 483] on app-calendar-viewport "Wed 7 3/3 1 Job Thu 8 3/3 1 Job Fri 9 Sat 10 Sun 11 Mon 12 8/8 1 Job Tue 13 7/7…" at bounding box center [750, 465] width 1500 height 649
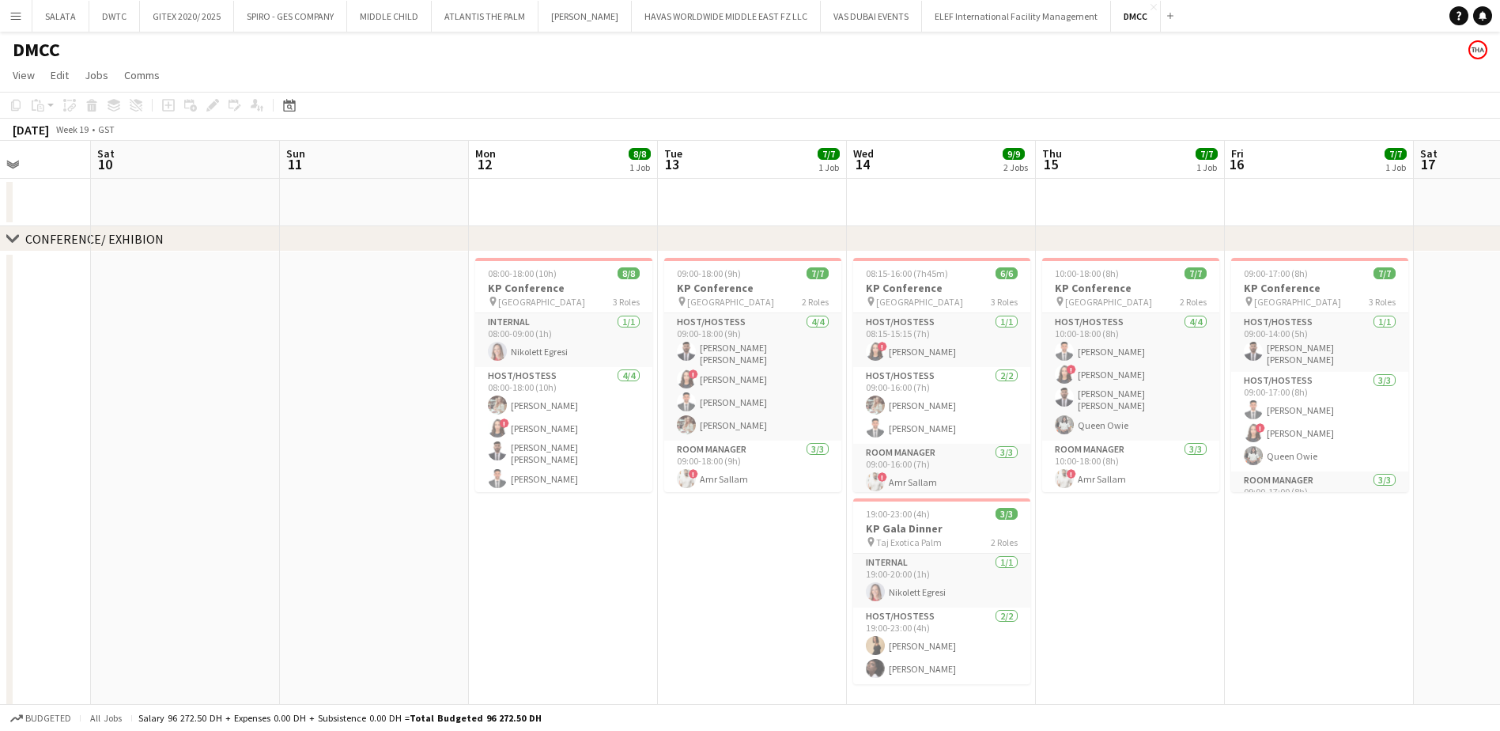
drag, startPoint x: 602, startPoint y: 543, endPoint x: 578, endPoint y: 546, distance: 23.8
click at [578, 546] on app-calendar-viewport "Wed 7 3/3 1 Job Thu 8 3/3 1 Job Fri 9 Sat 10 Sun 11 Mon 12 8/8 1 Job Tue 13 7/7…" at bounding box center [750, 465] width 1500 height 649
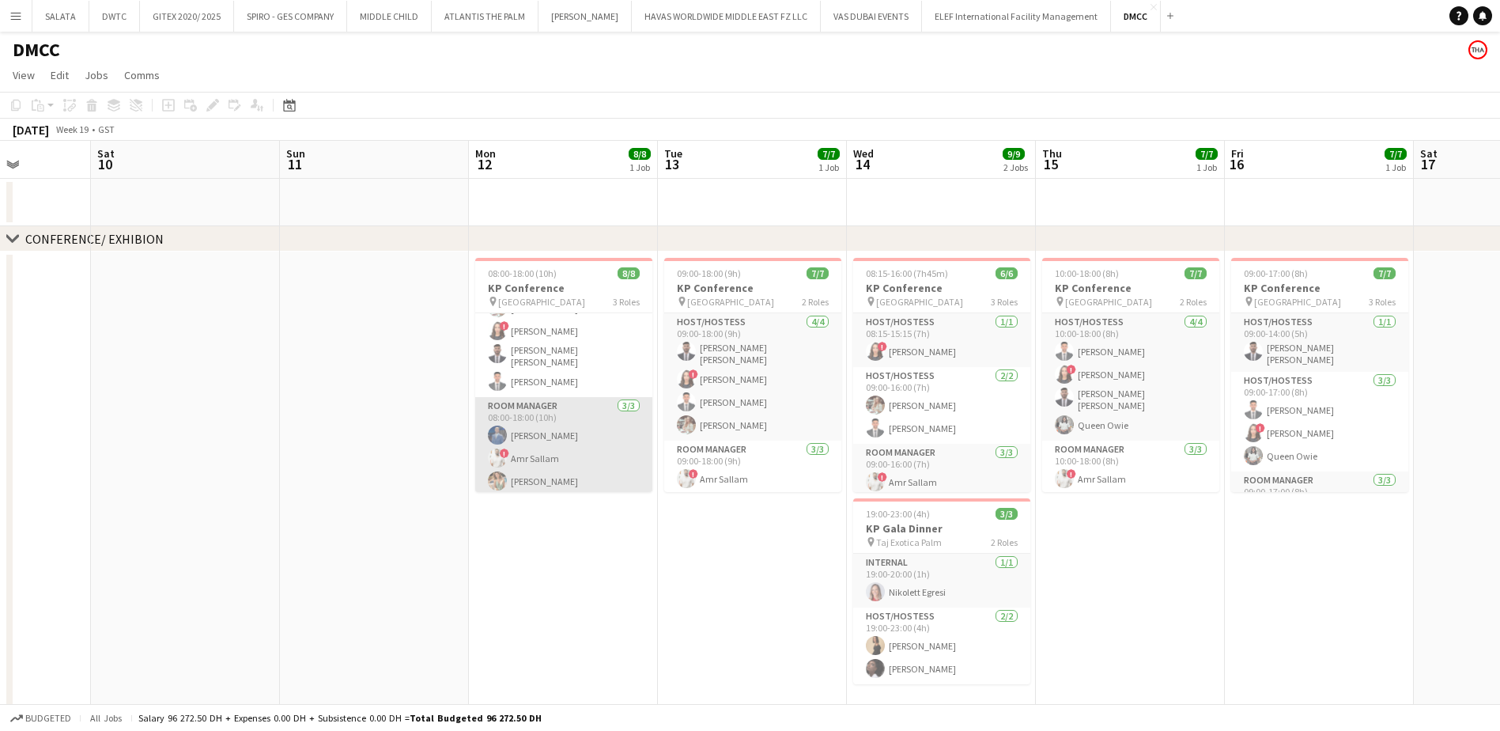
scroll to position [0, 0]
